Goal: Task Accomplishment & Management: Manage account settings

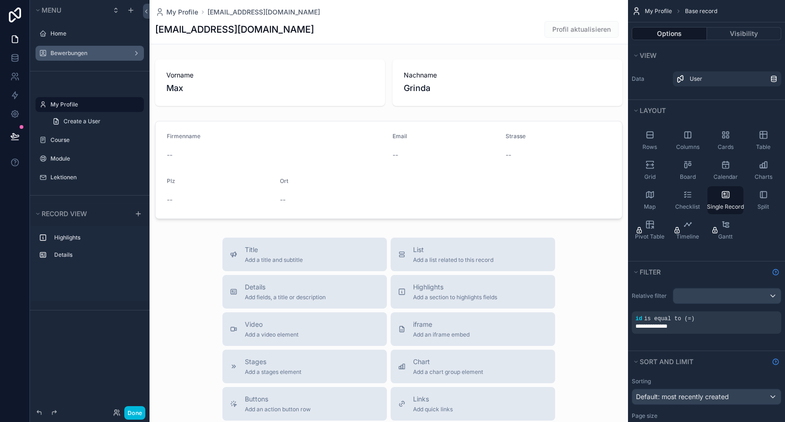
click at [80, 59] on div "Bewerbungen" at bounding box center [89, 53] width 105 height 15
click at [82, 50] on label "Bewerbungen" at bounding box center [87, 53] width 75 height 7
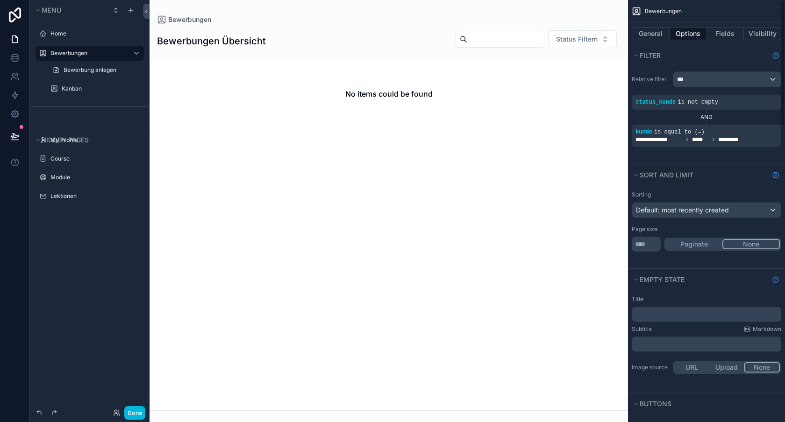
click at [678, 136] on span "**********" at bounding box center [658, 139] width 47 height 7
click at [0, 0] on div "scrollable content" at bounding box center [0, 0] width 0 height 0
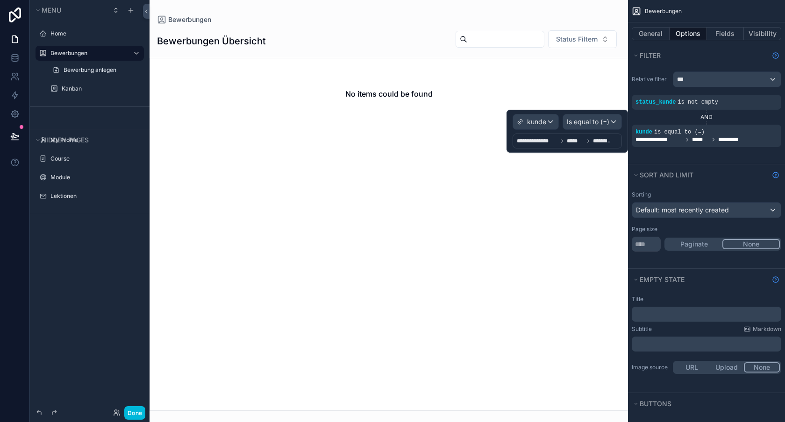
click at [568, 143] on span "*****" at bounding box center [575, 140] width 17 height 7
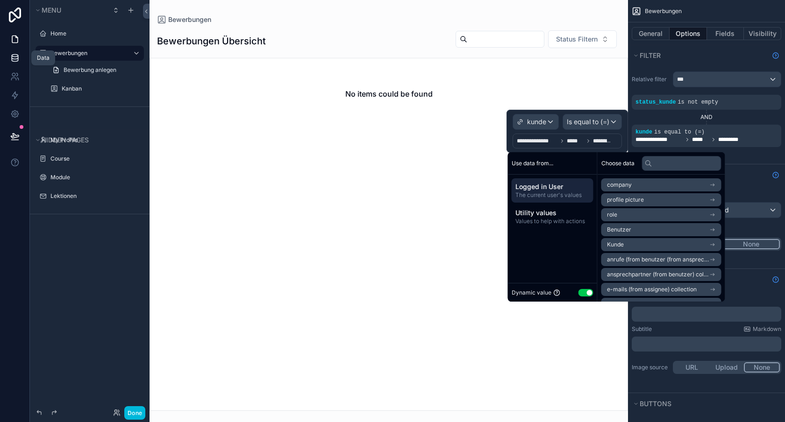
click at [9, 58] on link at bounding box center [14, 58] width 29 height 19
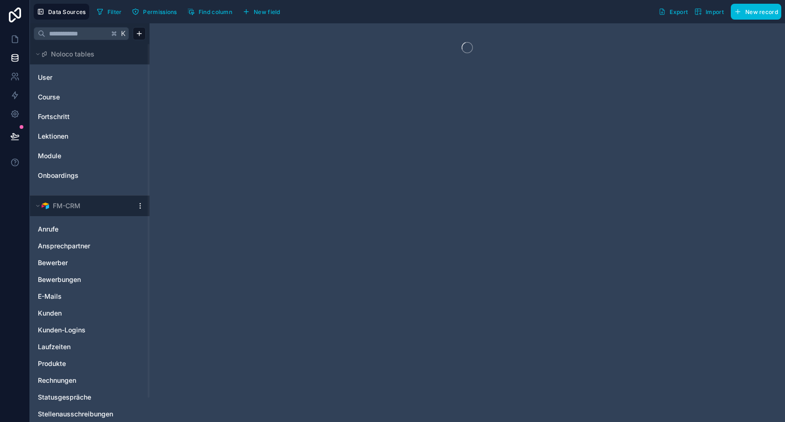
click at [78, 86] on div "User Course Fortschritt Lektionen Module Onboardings" at bounding box center [90, 126] width 112 height 120
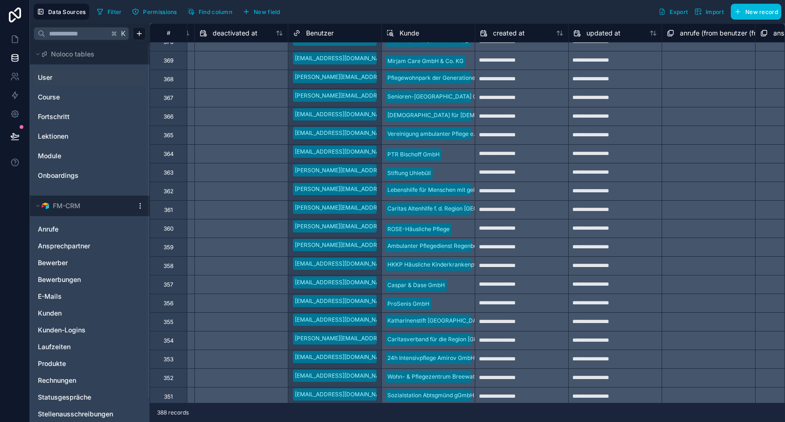
scroll to position [368, 833]
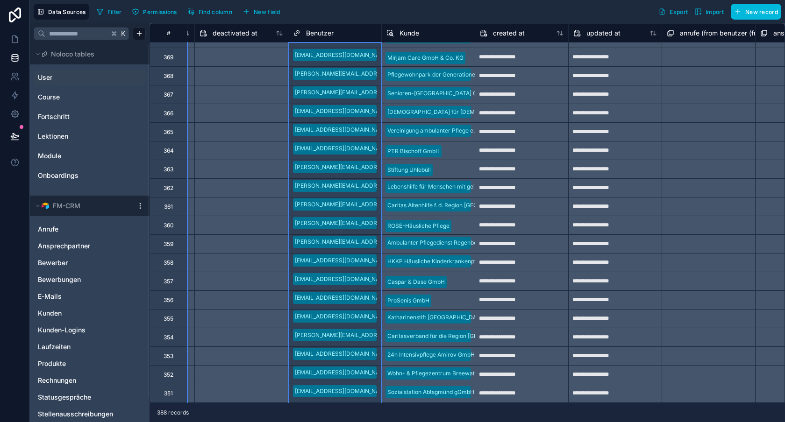
click at [378, 31] on div "Benutzer" at bounding box center [334, 33] width 93 height 11
click at [362, 159] on div at bounding box center [335, 161] width 84 height 9
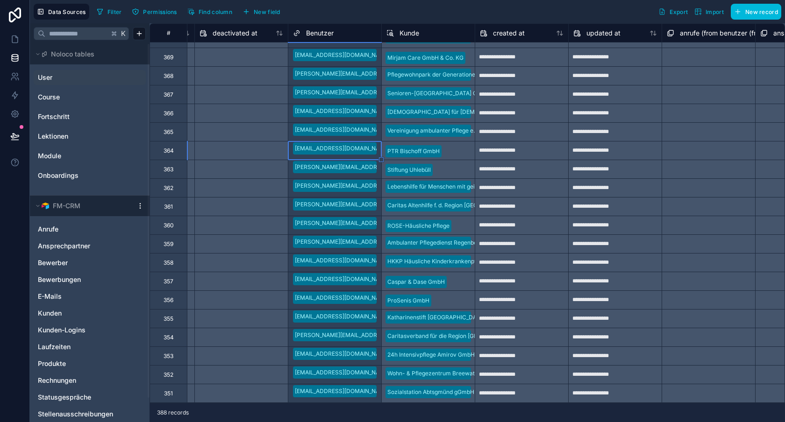
scroll to position [0, 0]
click at [360, 158] on div at bounding box center [335, 161] width 84 height 9
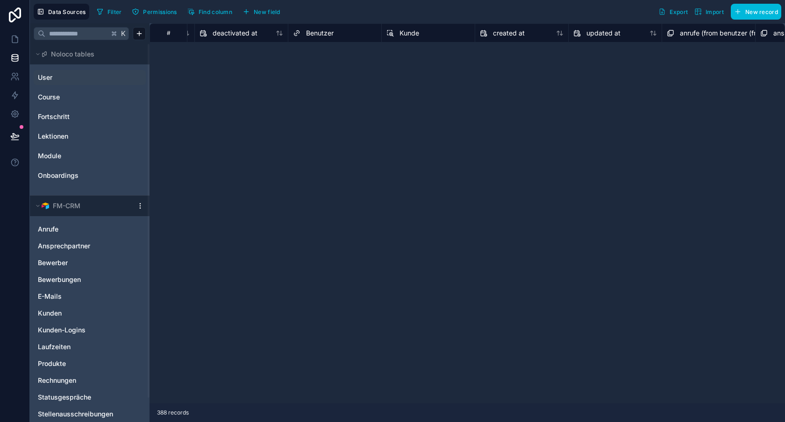
scroll to position [0, 833]
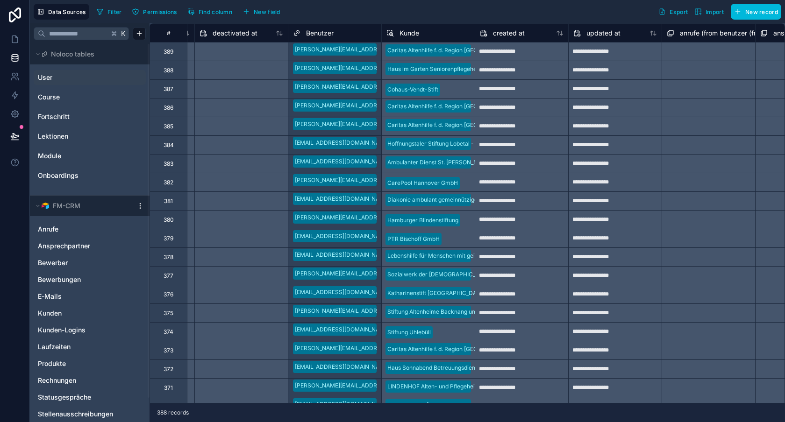
click at [336, 36] on div "Benutzer" at bounding box center [335, 33] width 84 height 11
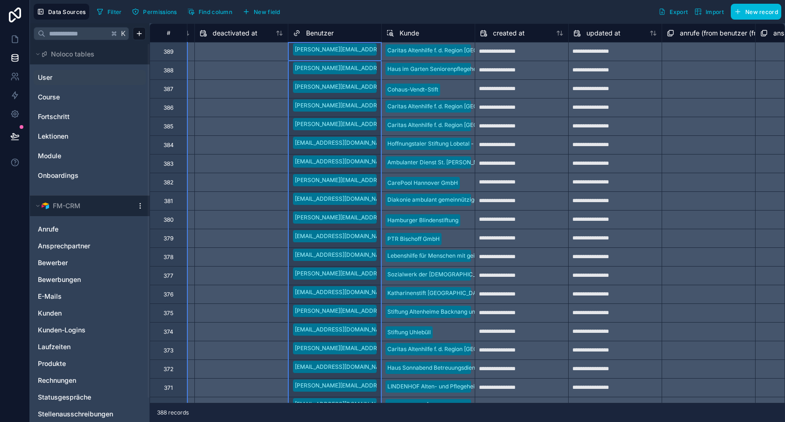
click at [348, 35] on div "Benutzer" at bounding box center [335, 33] width 84 height 11
click at [375, 10] on div "Filter Permissions Find column New field Export Import New record" at bounding box center [437, 12] width 688 height 16
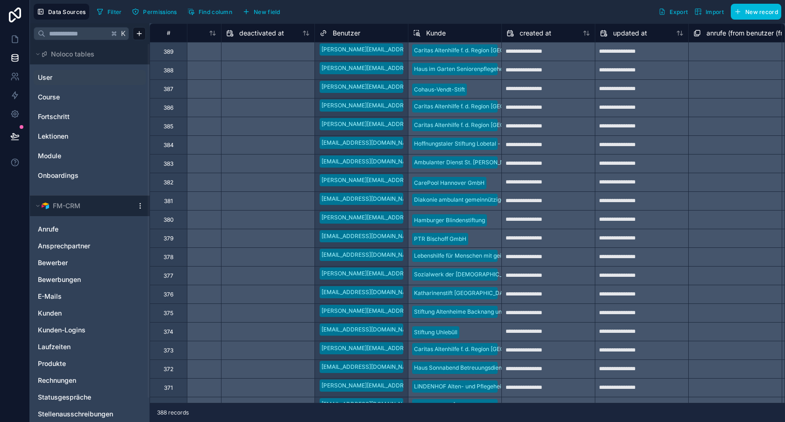
scroll to position [0, 811]
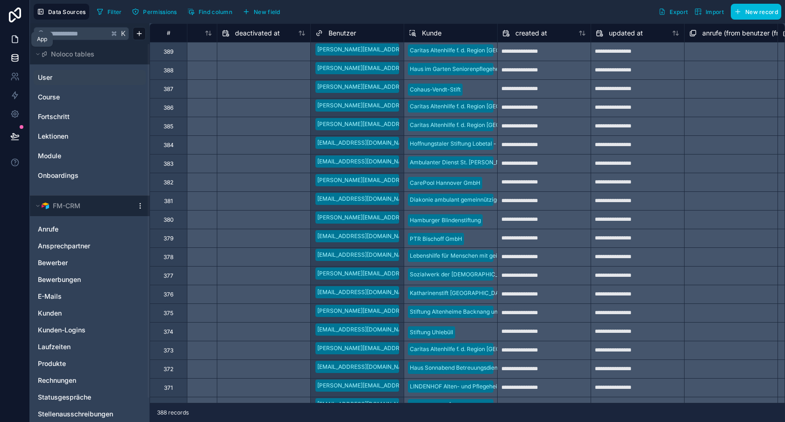
click at [12, 38] on icon at bounding box center [15, 39] width 6 height 7
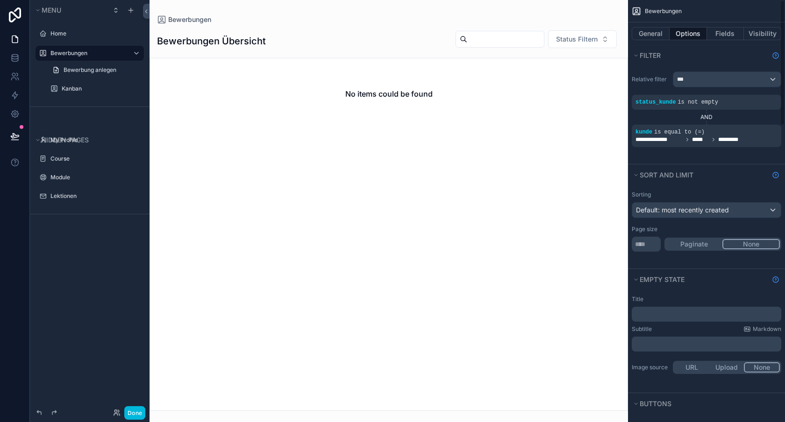
click at [705, 138] on span "*****" at bounding box center [700, 139] width 17 height 7
click at [670, 130] on span "is equal to (=)" at bounding box center [679, 132] width 50 height 7
click at [0, 0] on icon "scrollable content" at bounding box center [0, 0] width 0 height 0
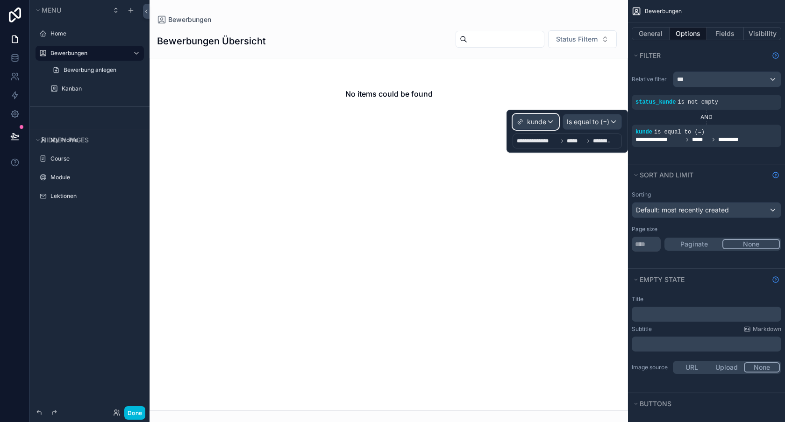
click at [539, 124] on span "kunde" at bounding box center [536, 121] width 19 height 9
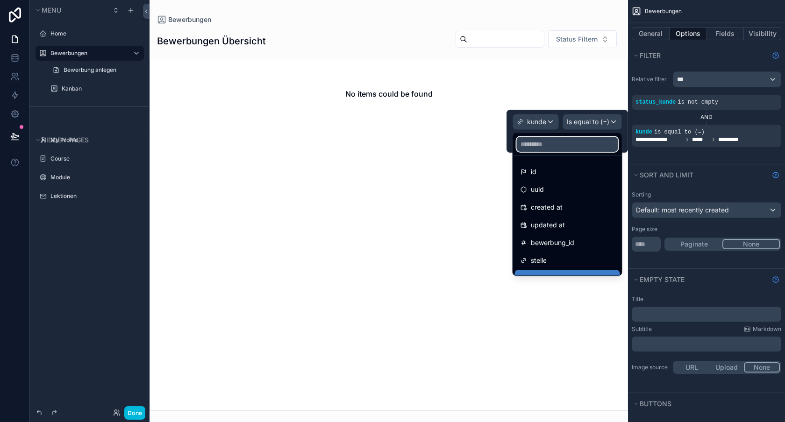
click at [549, 149] on input "text" at bounding box center [567, 144] width 101 height 15
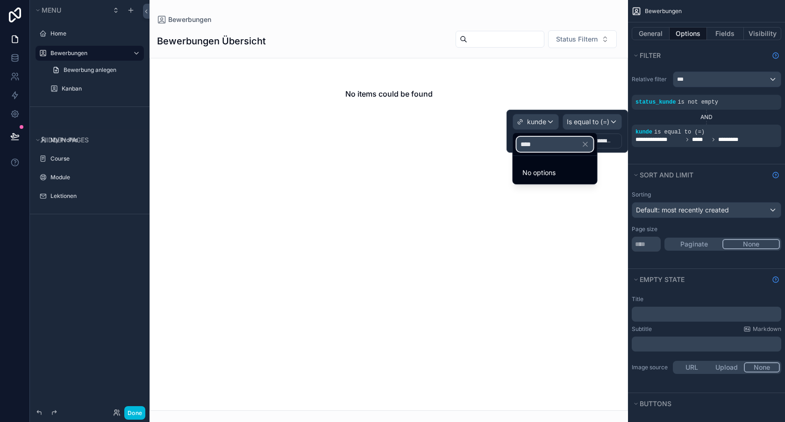
type input "*****"
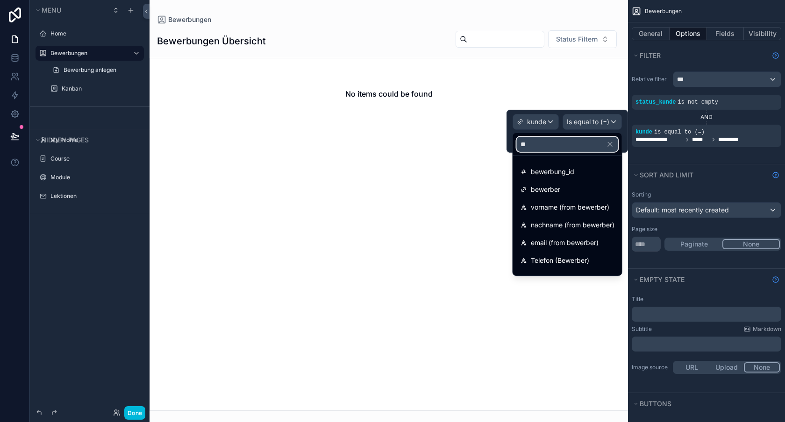
type input "*"
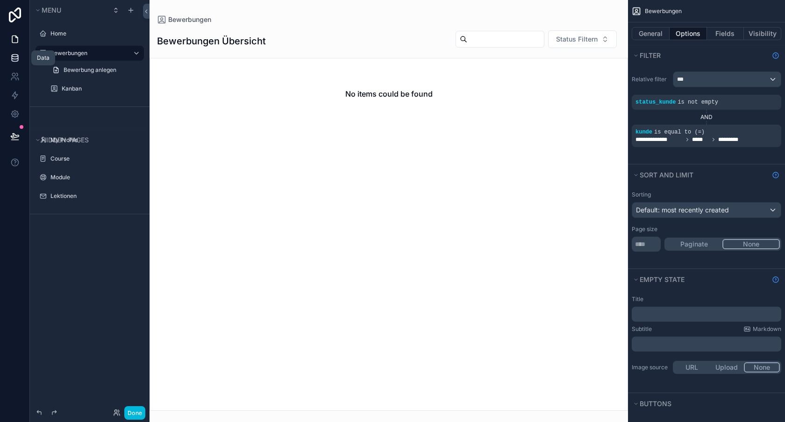
click at [12, 56] on icon at bounding box center [14, 57] width 9 height 9
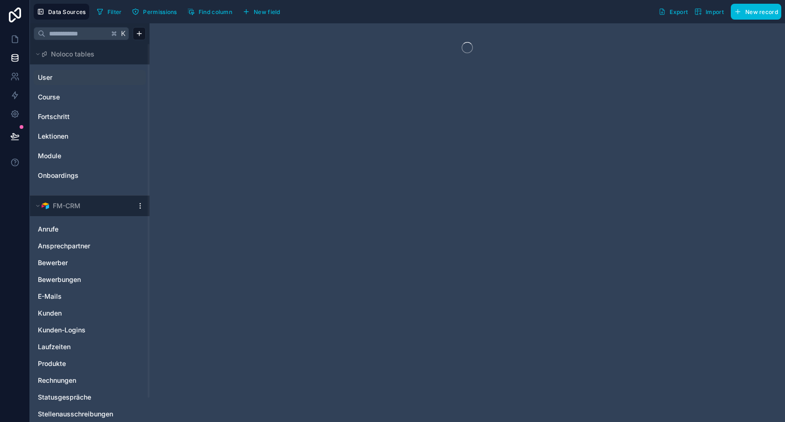
click at [55, 78] on link "User" at bounding box center [76, 77] width 76 height 9
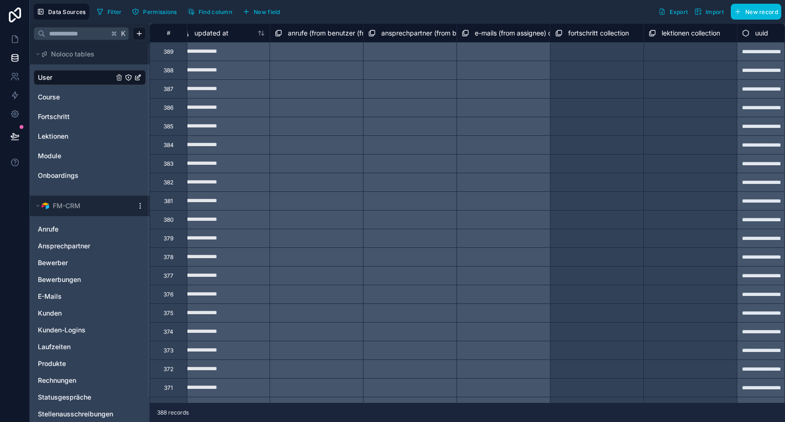
scroll to position [0, 1225]
click at [10, 37] on icon at bounding box center [14, 39] width 9 height 9
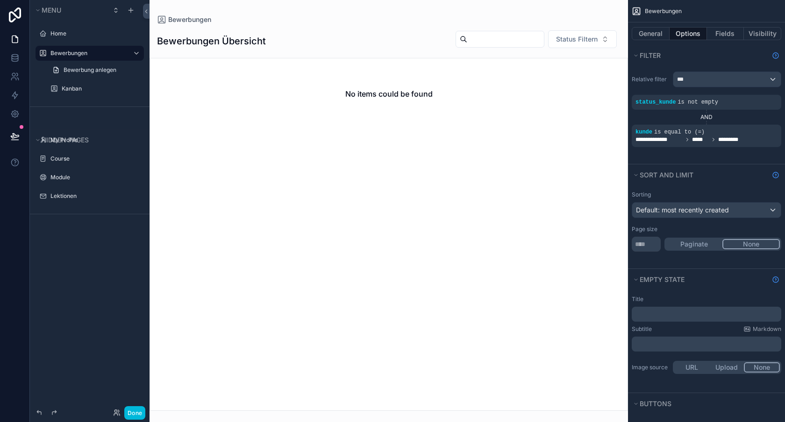
click at [0, 0] on icon "scrollable content" at bounding box center [0, 0] width 0 height 0
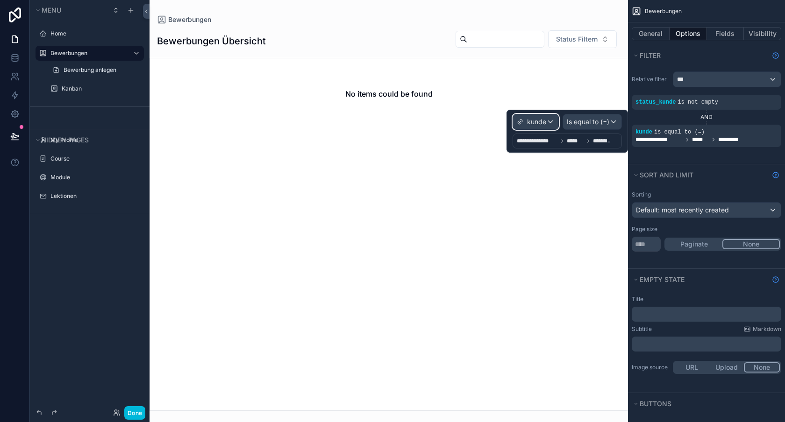
click at [540, 122] on span "kunde" at bounding box center [536, 121] width 19 height 9
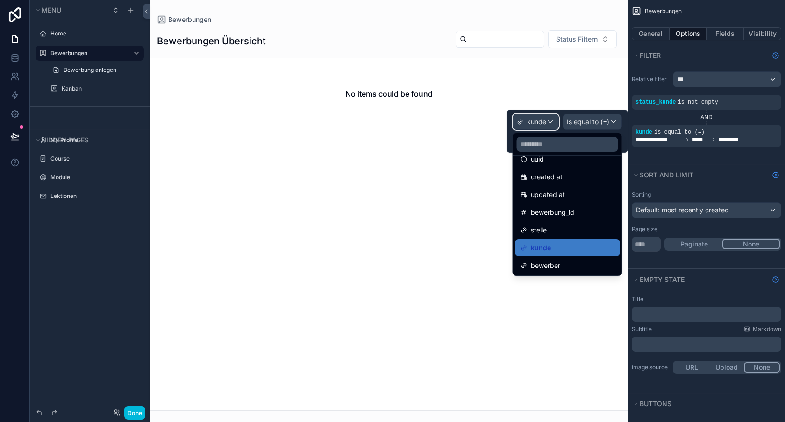
scroll to position [31, 0]
click at [557, 246] on div "kunde" at bounding box center [567, 247] width 94 height 11
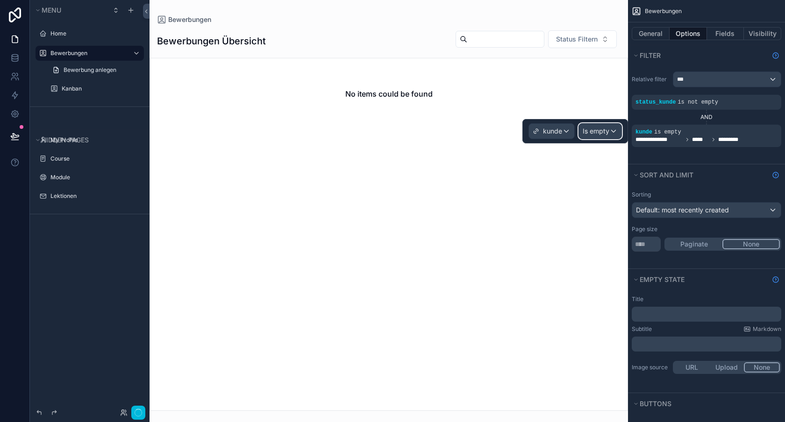
click at [606, 136] on div "Is empty" at bounding box center [600, 131] width 43 height 15
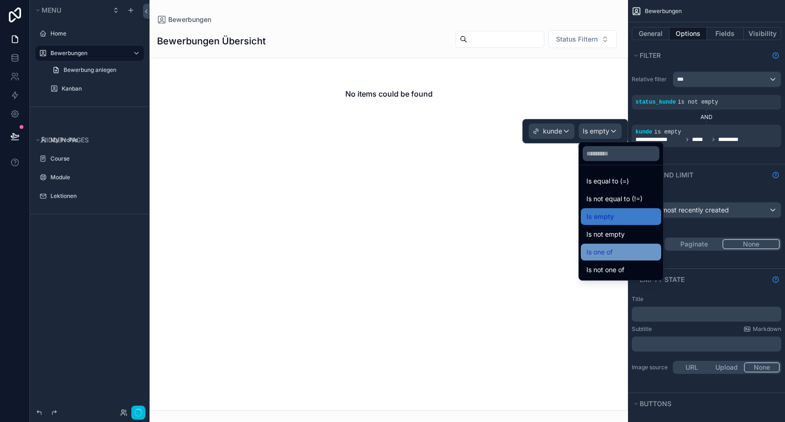
click at [644, 249] on div "Is one of" at bounding box center [620, 252] width 69 height 11
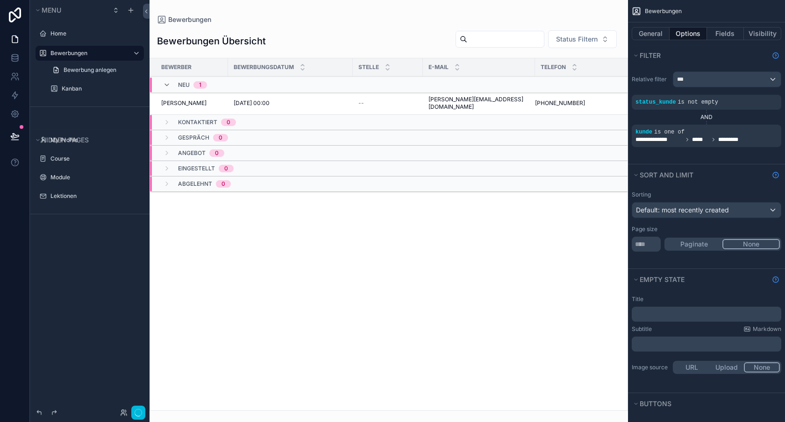
click at [547, 208] on div "scrollable content" at bounding box center [388, 211] width 478 height 422
